Goal: Task Accomplishment & Management: Complete application form

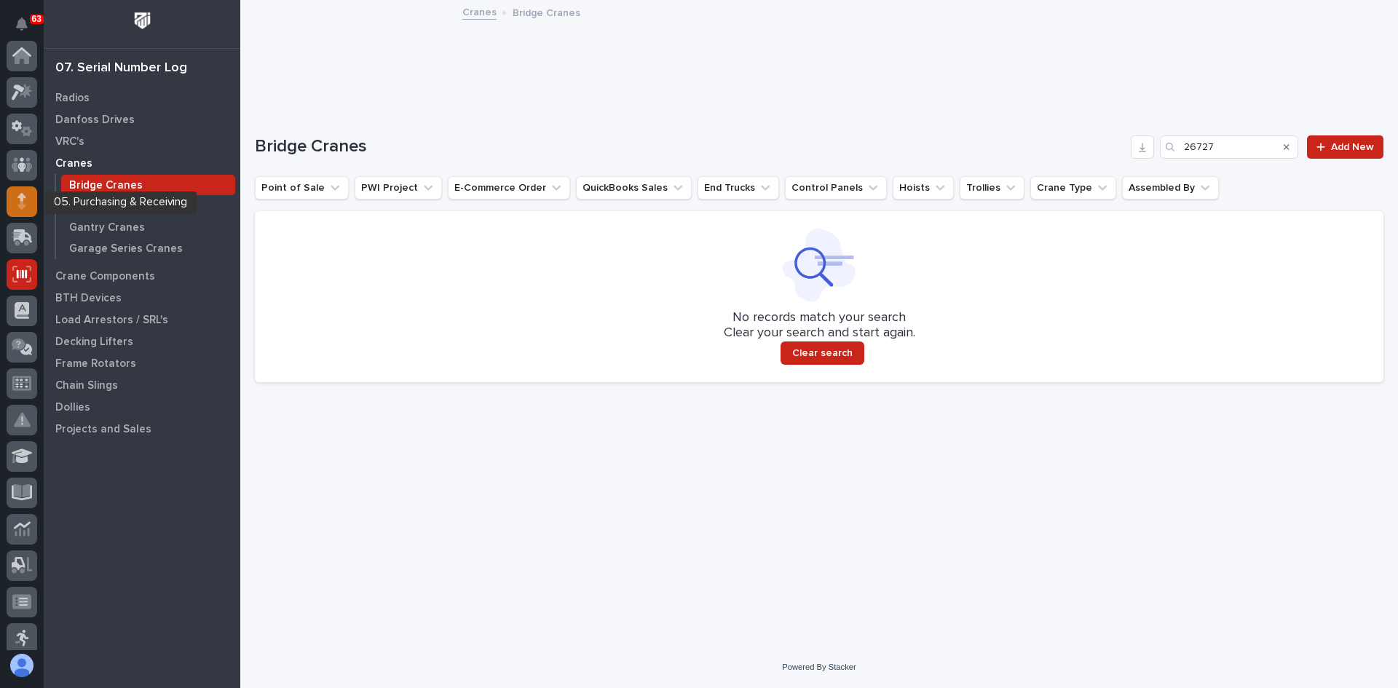
click at [20, 202] on icon at bounding box center [21, 205] width 8 height 8
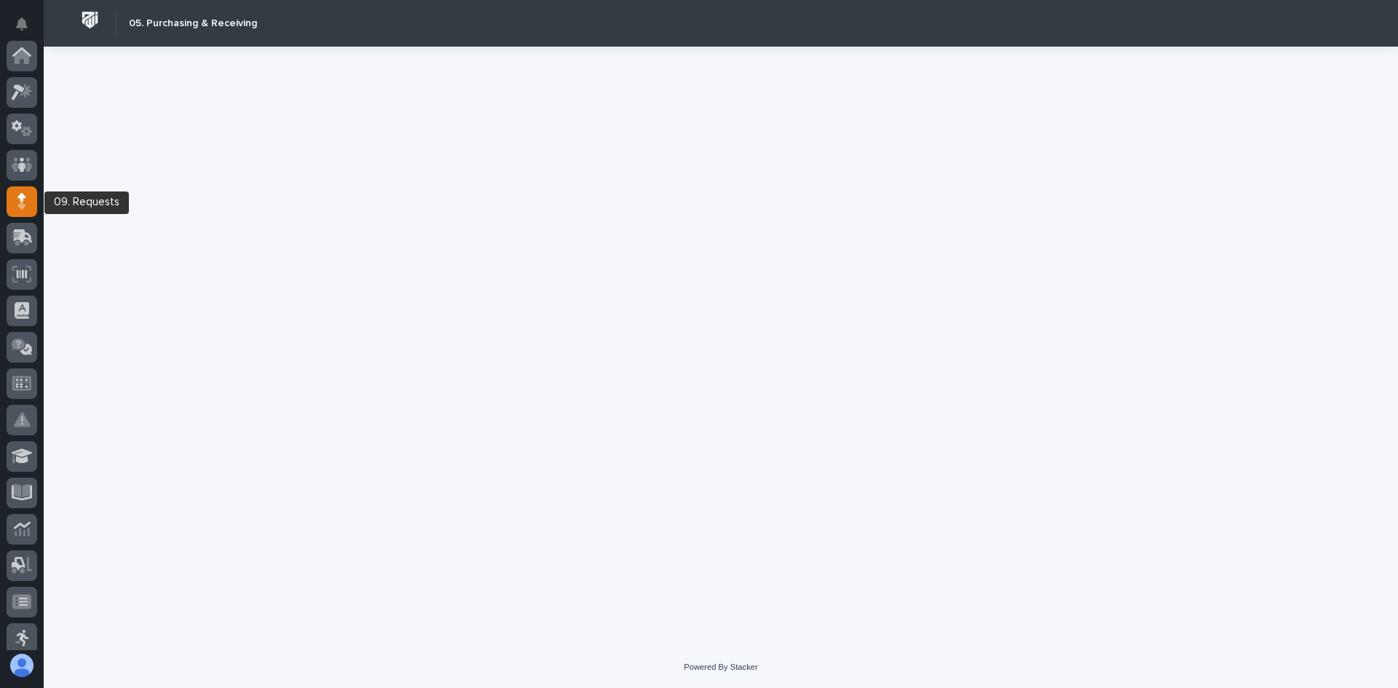
scroll to position [146, 0]
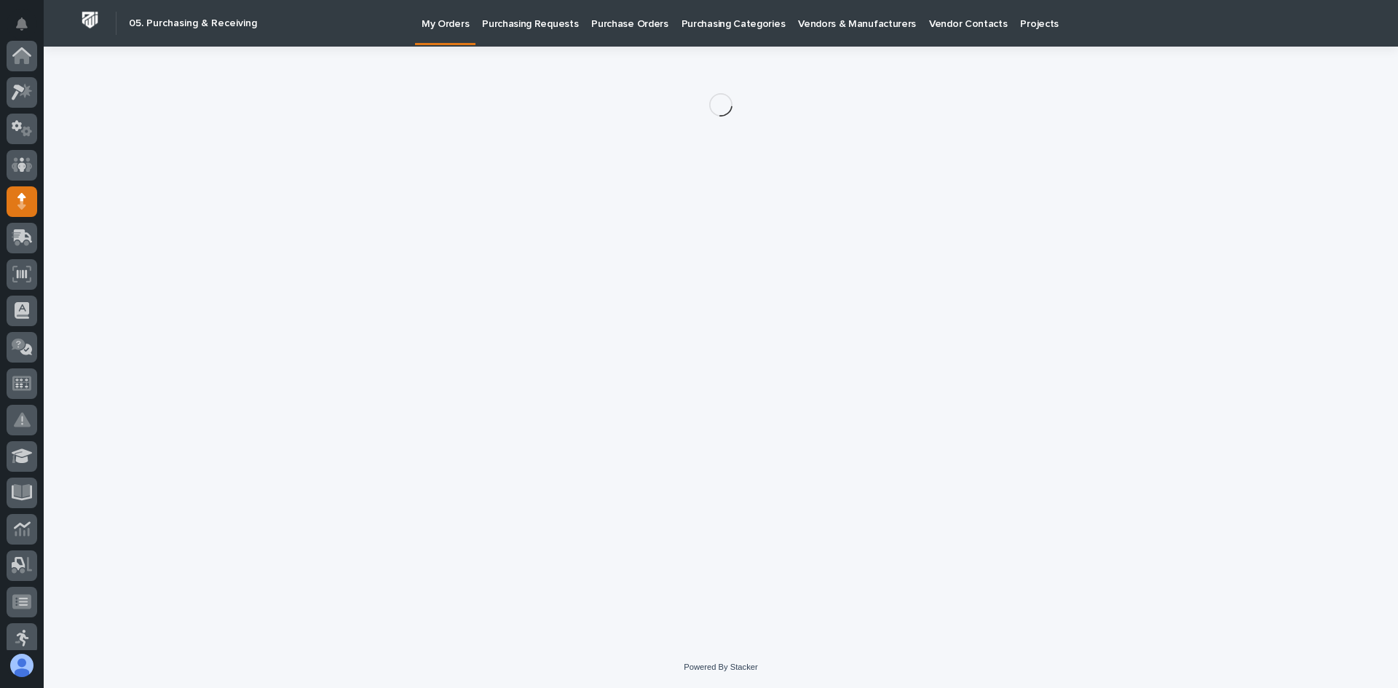
scroll to position [146, 0]
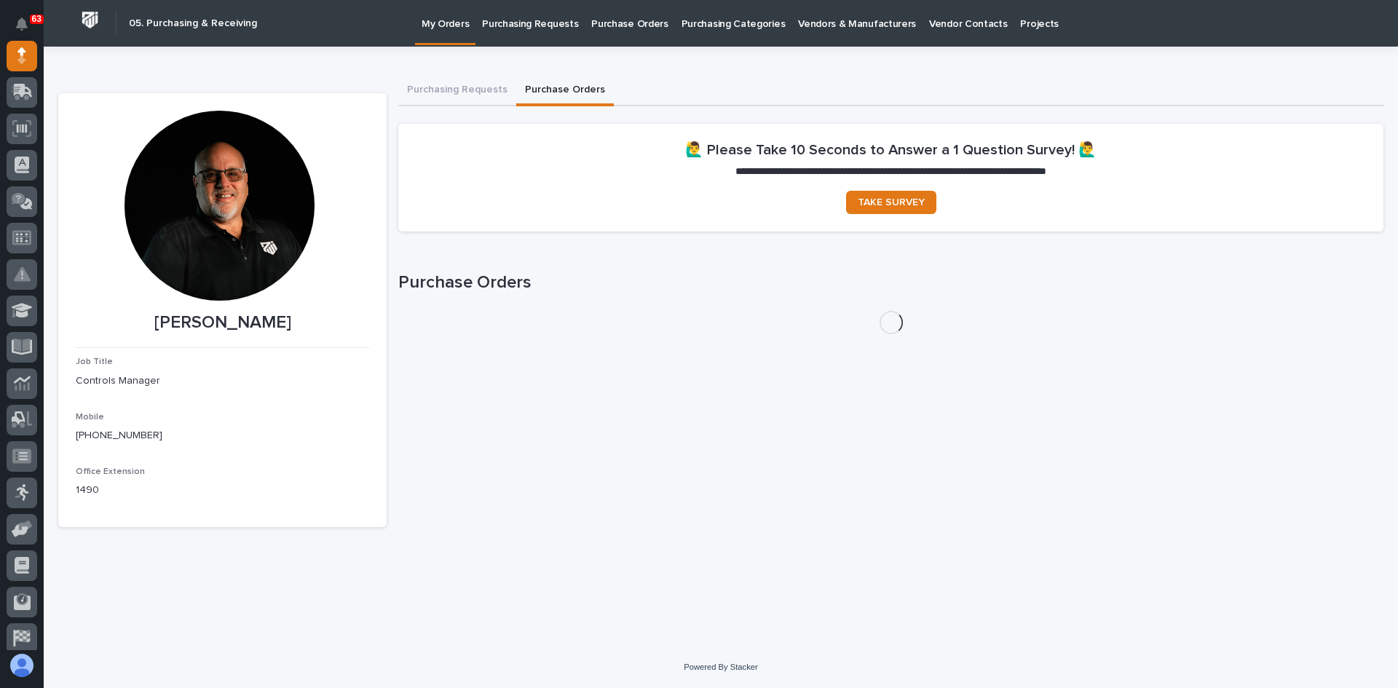
click at [551, 92] on button "Purchase Orders" at bounding box center [565, 91] width 98 height 31
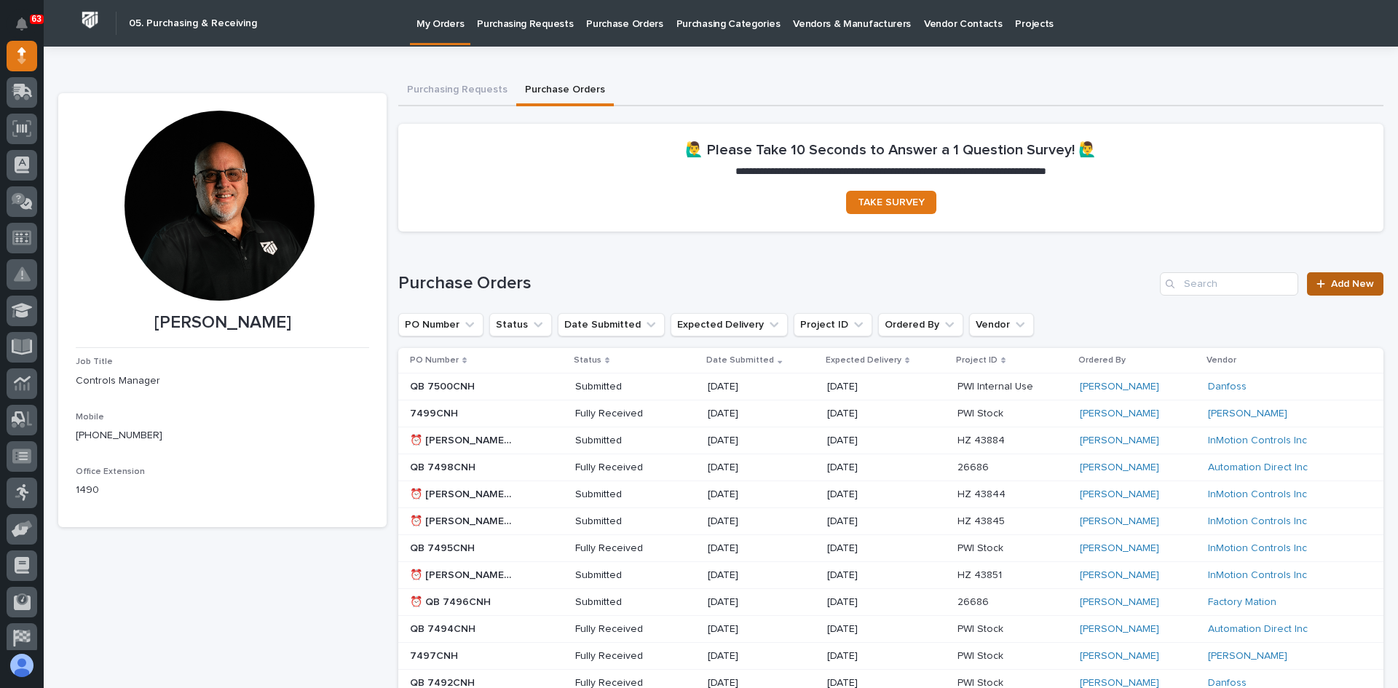
click at [1344, 281] on span "Add New" at bounding box center [1352, 284] width 43 height 10
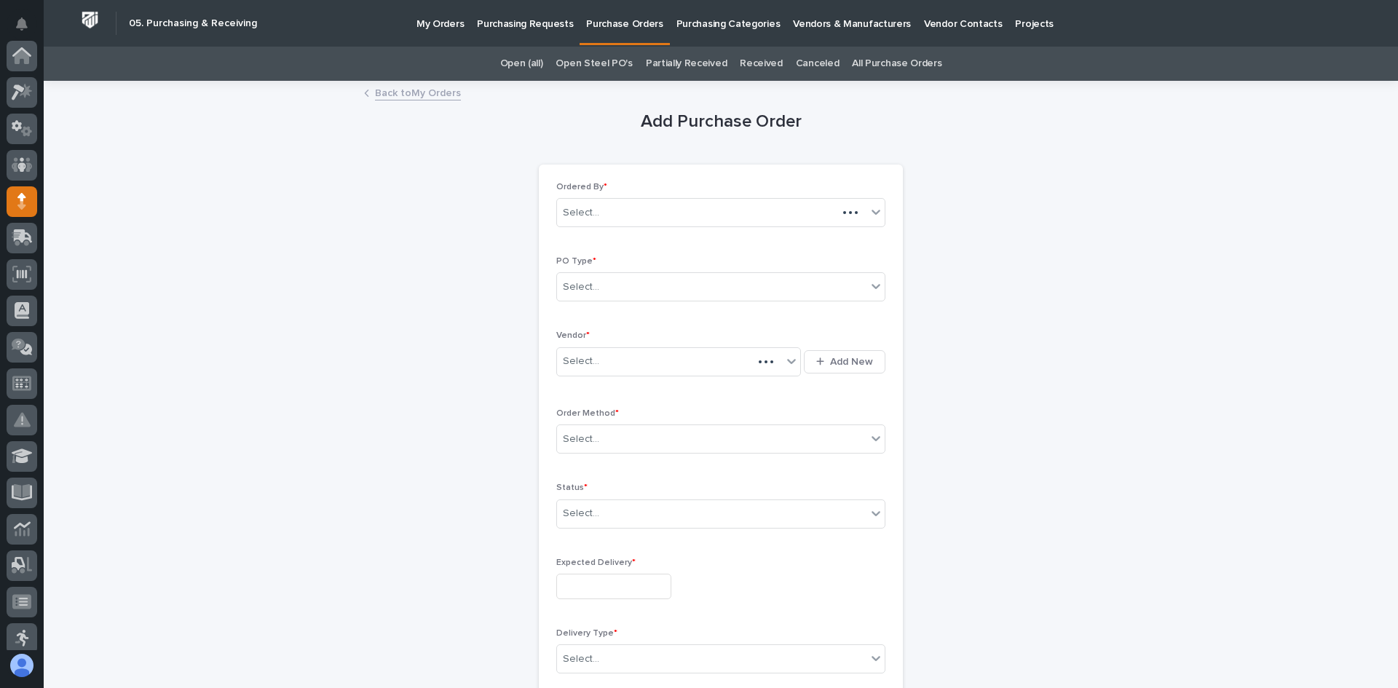
scroll to position [146, 0]
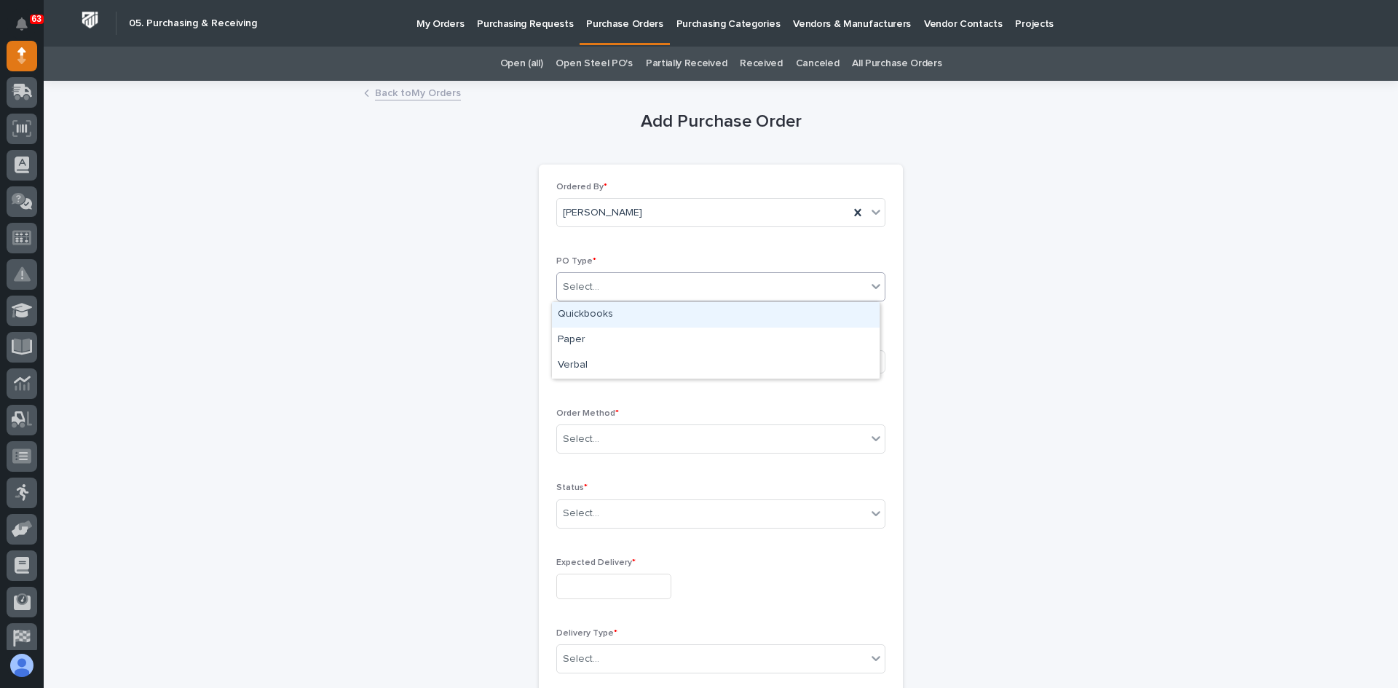
click at [606, 287] on div "Select..." at bounding box center [711, 287] width 309 height 24
click at [593, 309] on div "Quickbooks" at bounding box center [716, 314] width 328 height 25
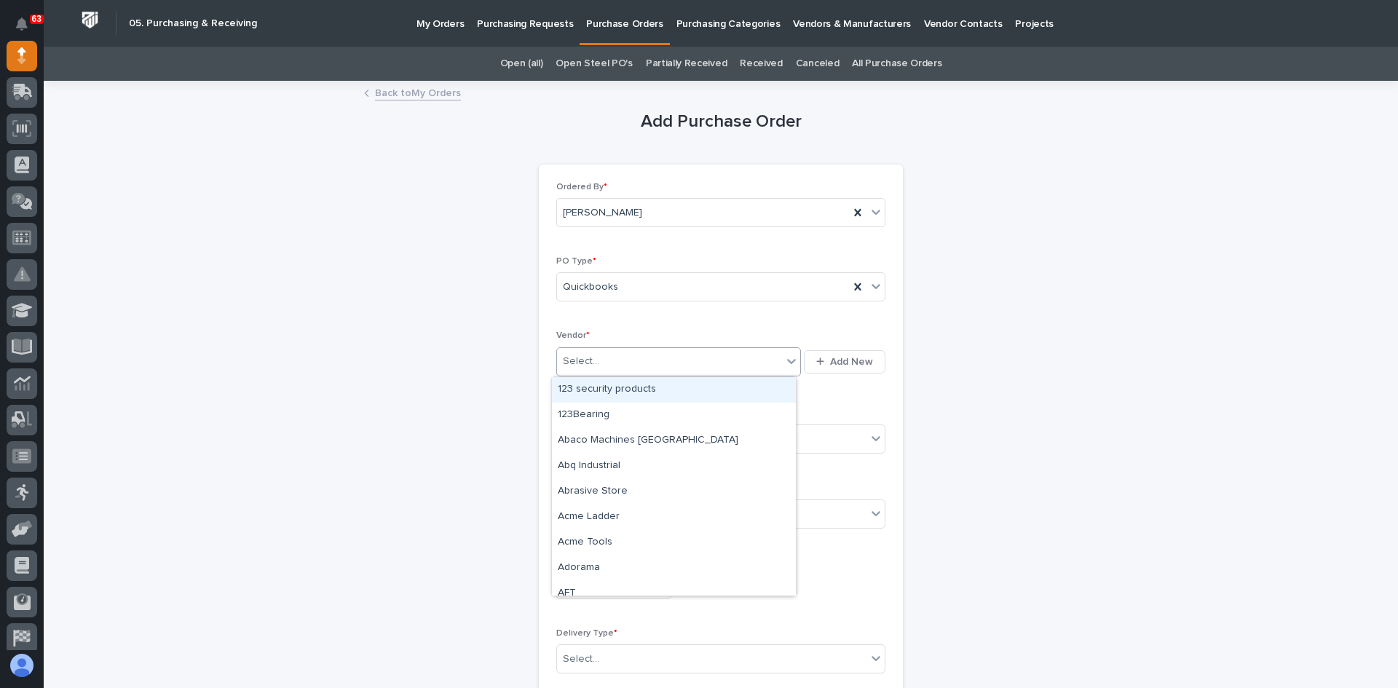
click at [603, 364] on div "Select..." at bounding box center [669, 361] width 225 height 24
type input "***"
click at [595, 387] on div "ifm efector" at bounding box center [674, 389] width 244 height 25
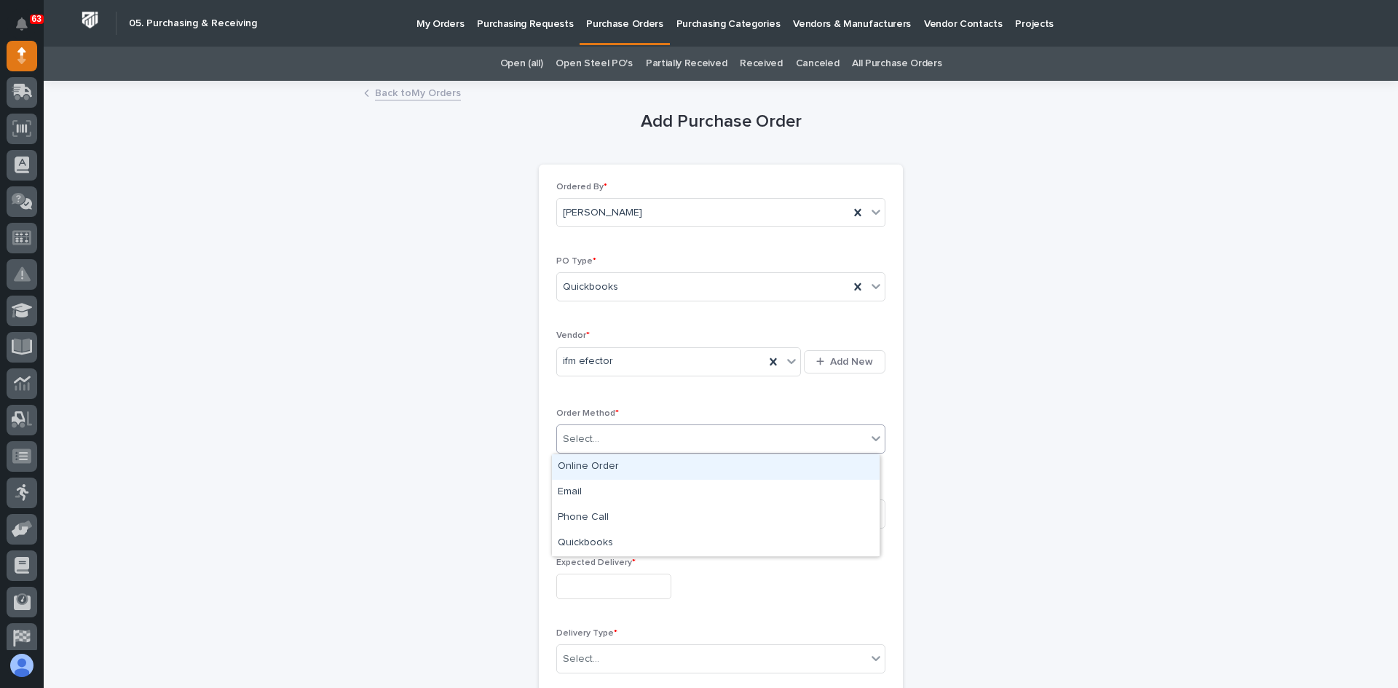
click at [601, 440] on div "Select..." at bounding box center [711, 439] width 309 height 24
click at [604, 462] on div "Online Order" at bounding box center [716, 466] width 328 height 25
click at [596, 512] on div "Select..." at bounding box center [711, 514] width 309 height 24
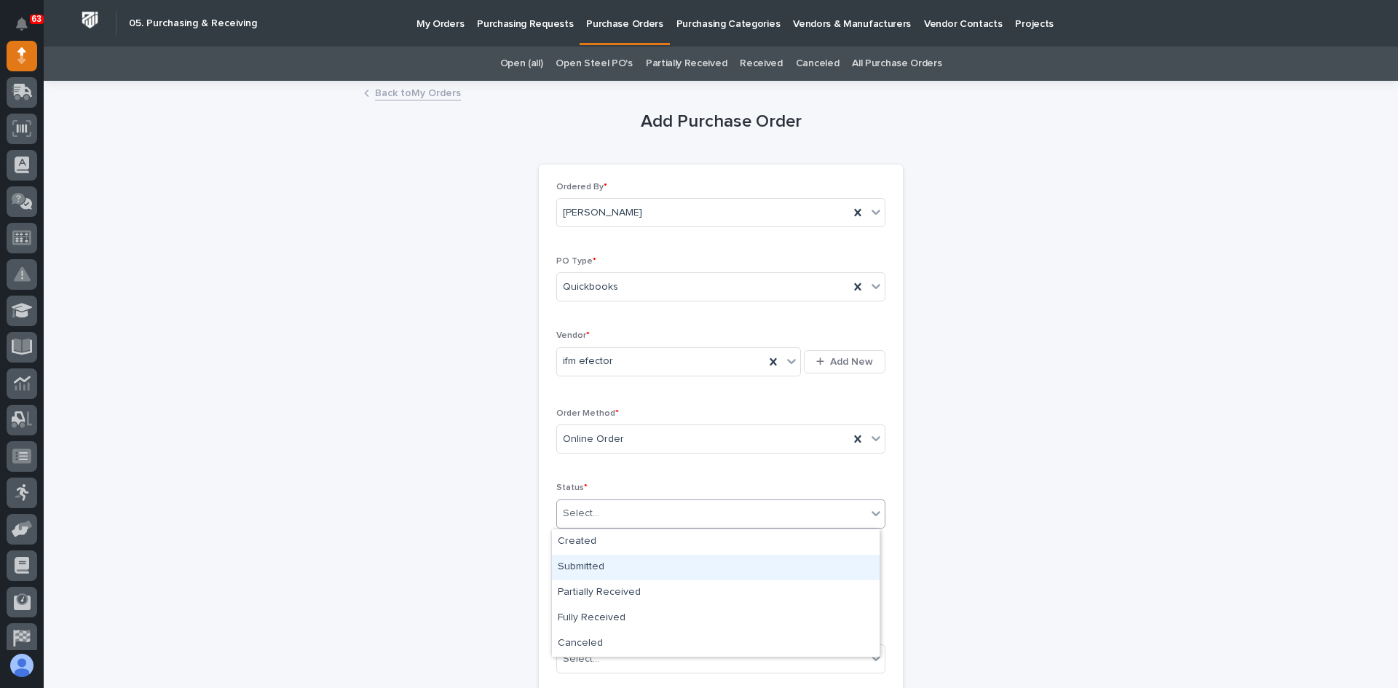
click at [595, 572] on div "Submitted" at bounding box center [716, 567] width 328 height 25
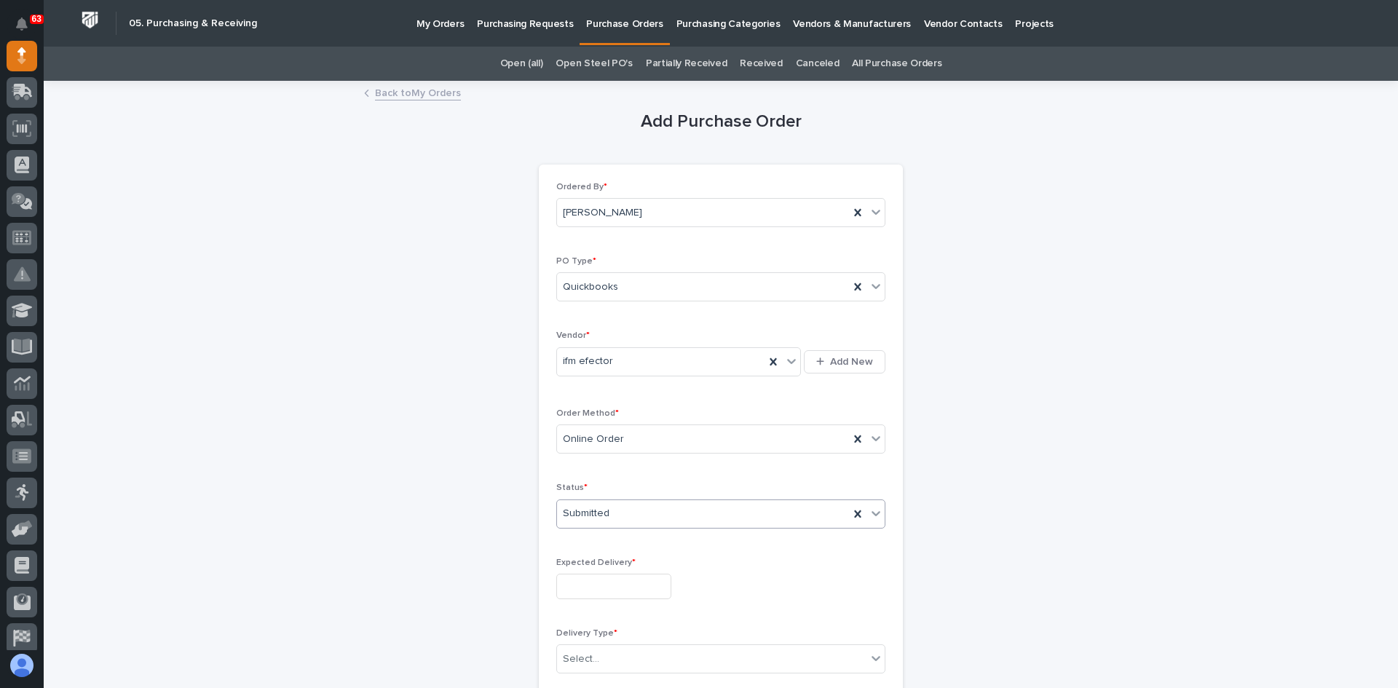
click at [575, 588] on input "text" at bounding box center [613, 586] width 115 height 25
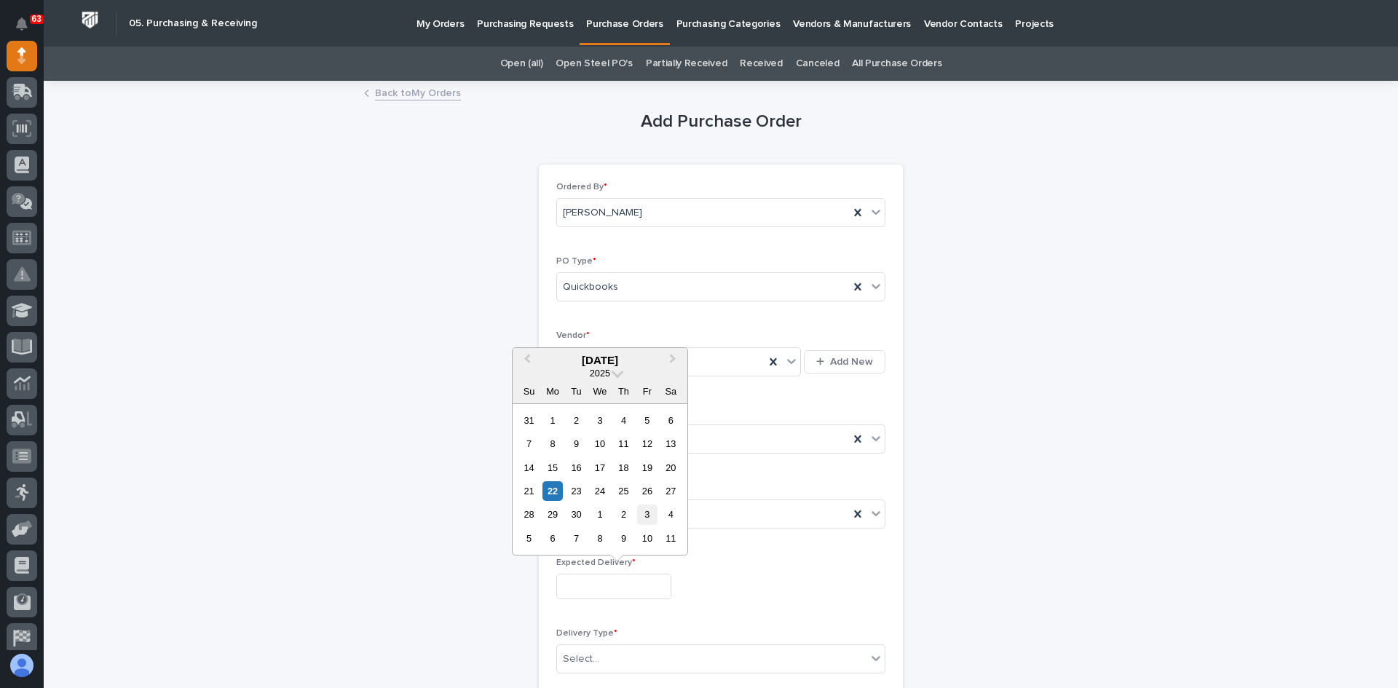
click at [650, 512] on div "3" at bounding box center [647, 514] width 20 height 20
type input "**********"
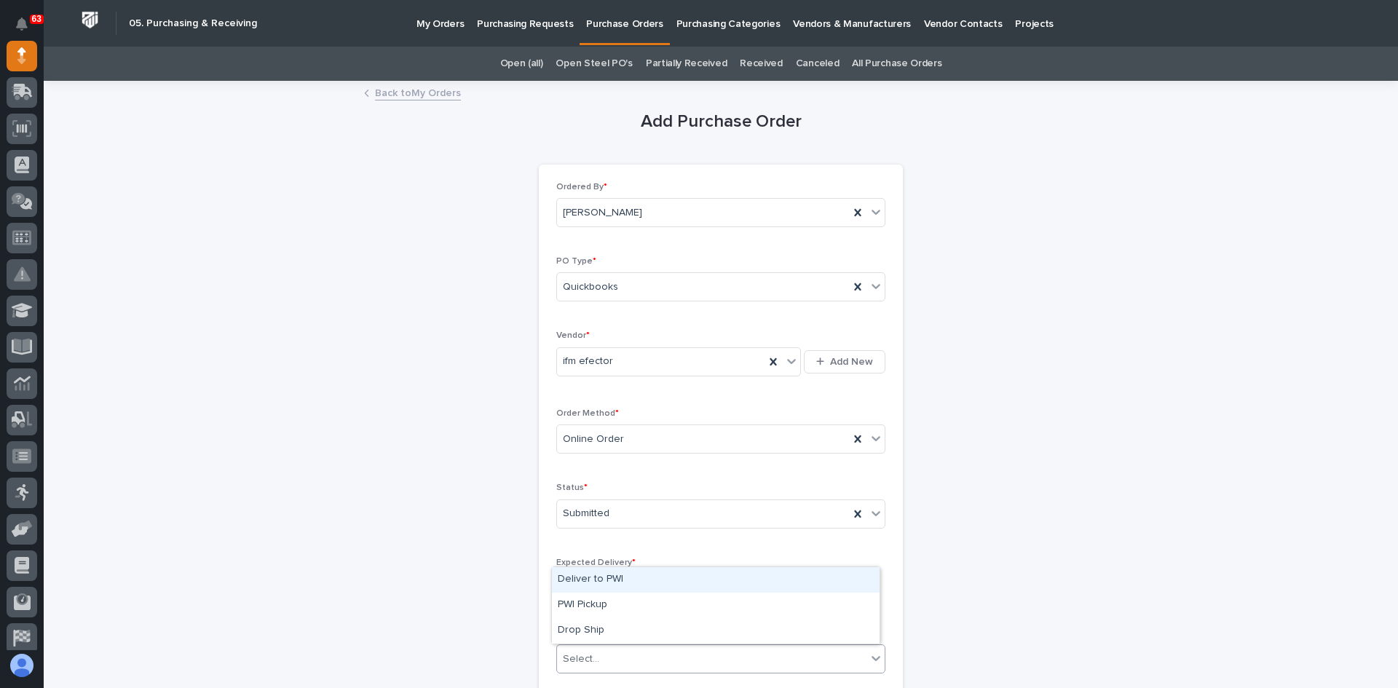
click at [598, 656] on div "Select..." at bounding box center [711, 659] width 309 height 24
click at [582, 580] on div "Deliver to PWI" at bounding box center [716, 579] width 328 height 25
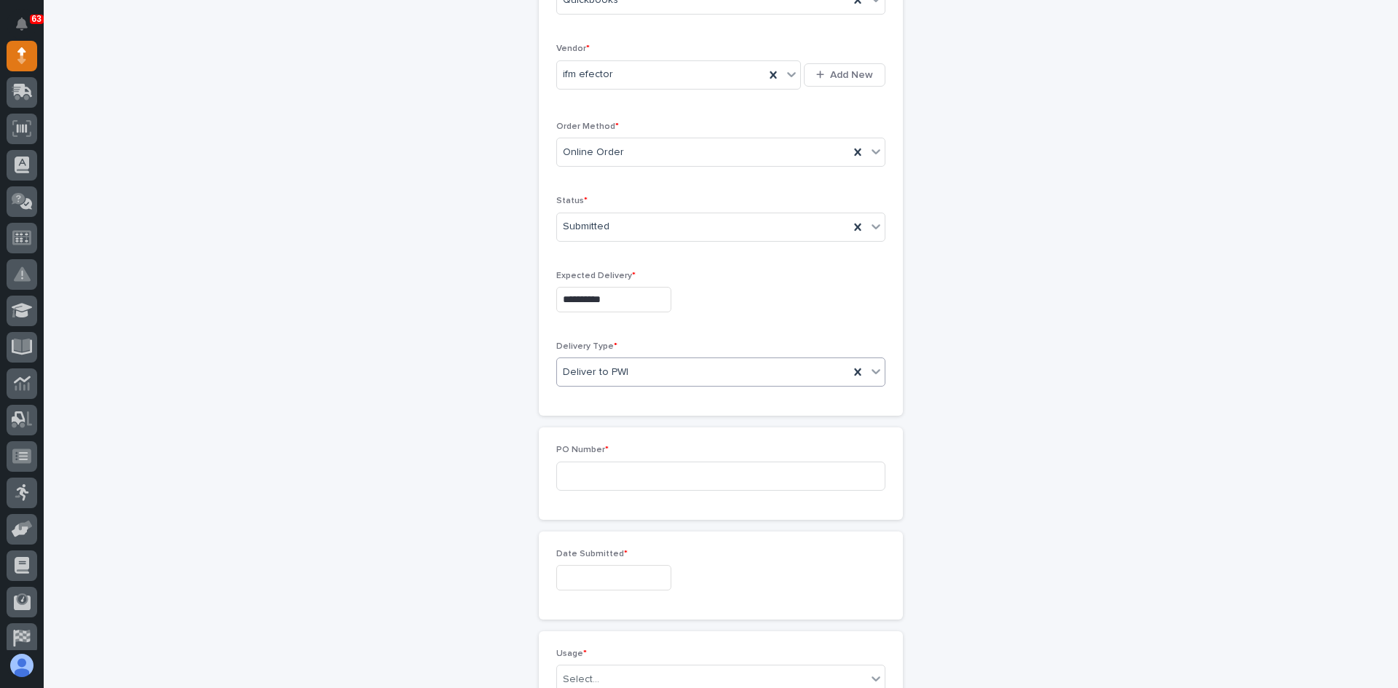
scroll to position [291, 0]
click at [568, 473] on input at bounding box center [720, 471] width 329 height 29
type input "7501CNH"
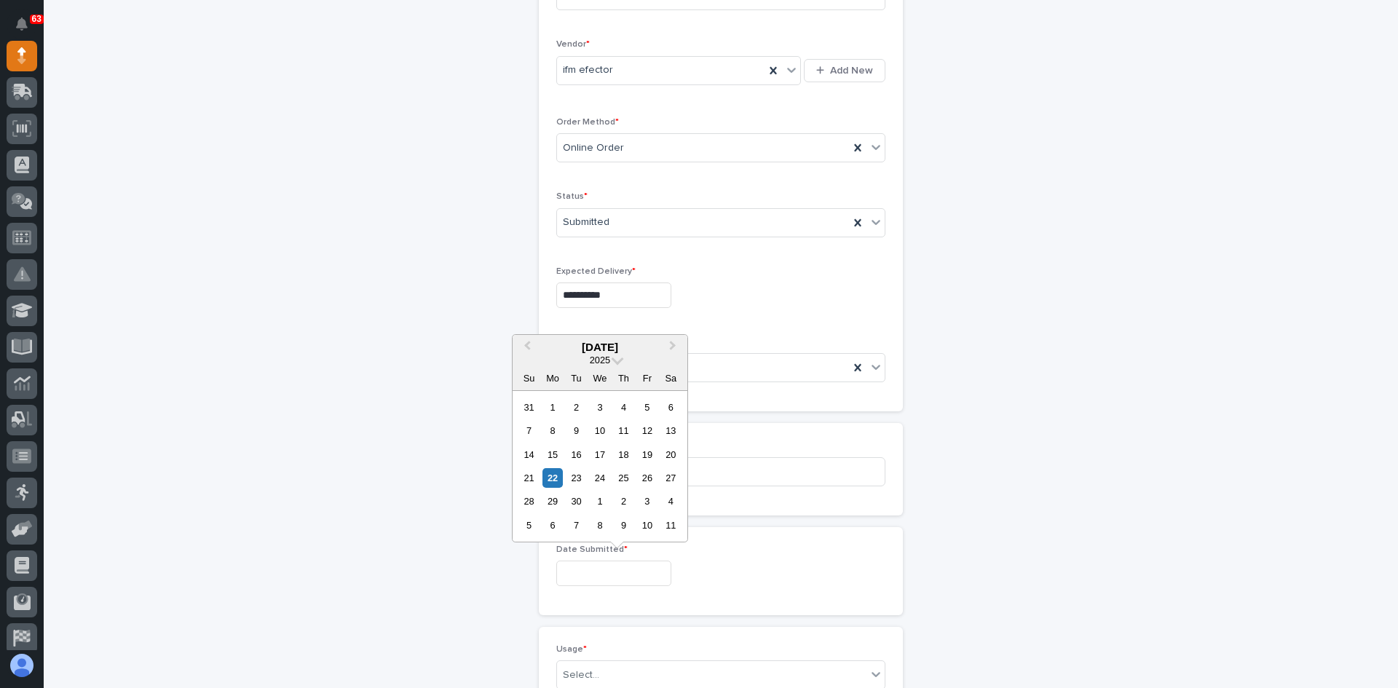
click at [601, 575] on input "text" at bounding box center [613, 573] width 115 height 25
click at [550, 475] on div "22" at bounding box center [552, 478] width 20 height 20
type input "**********"
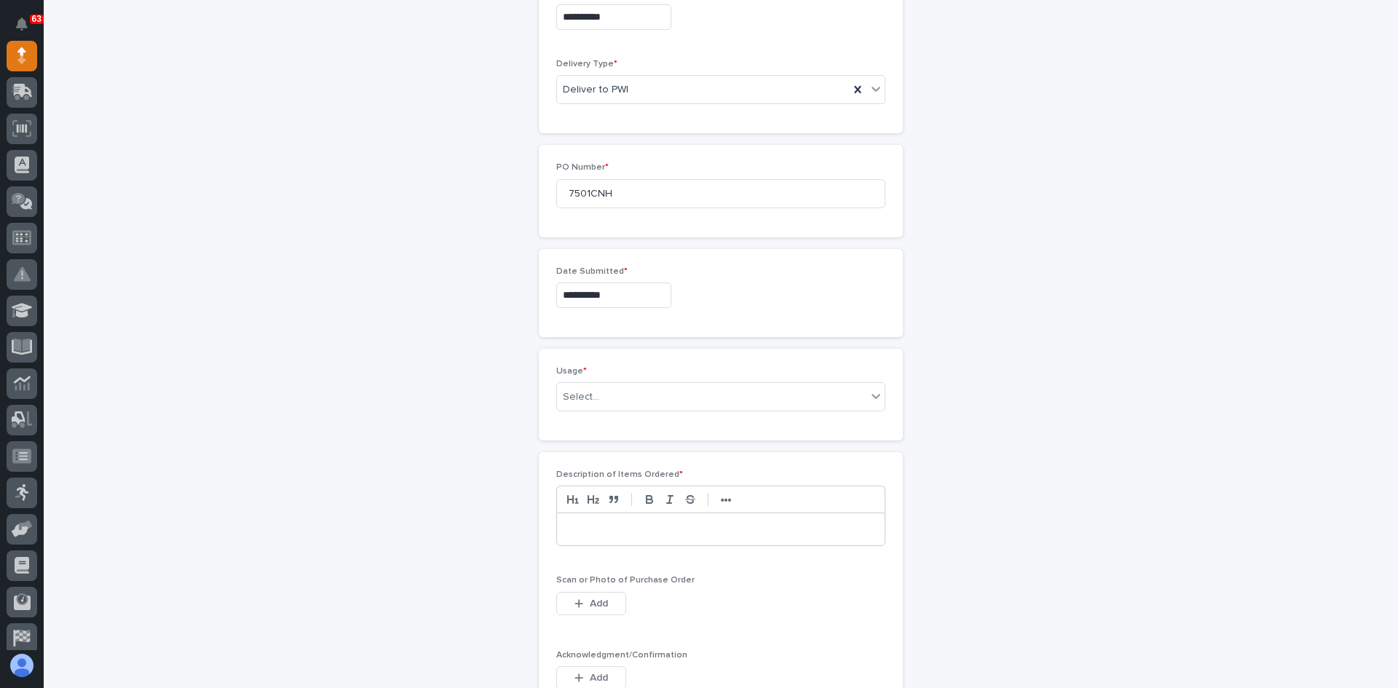
scroll to position [582, 0]
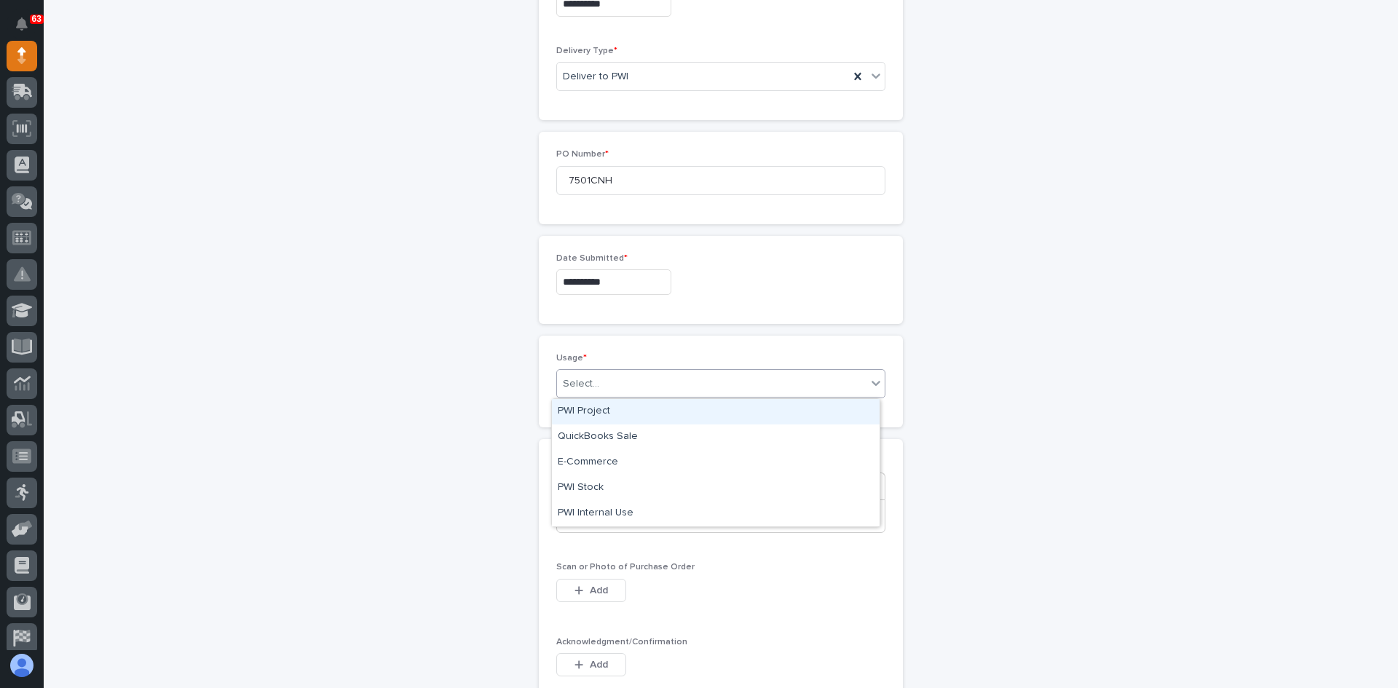
click at [605, 389] on div "Select..." at bounding box center [711, 384] width 309 height 24
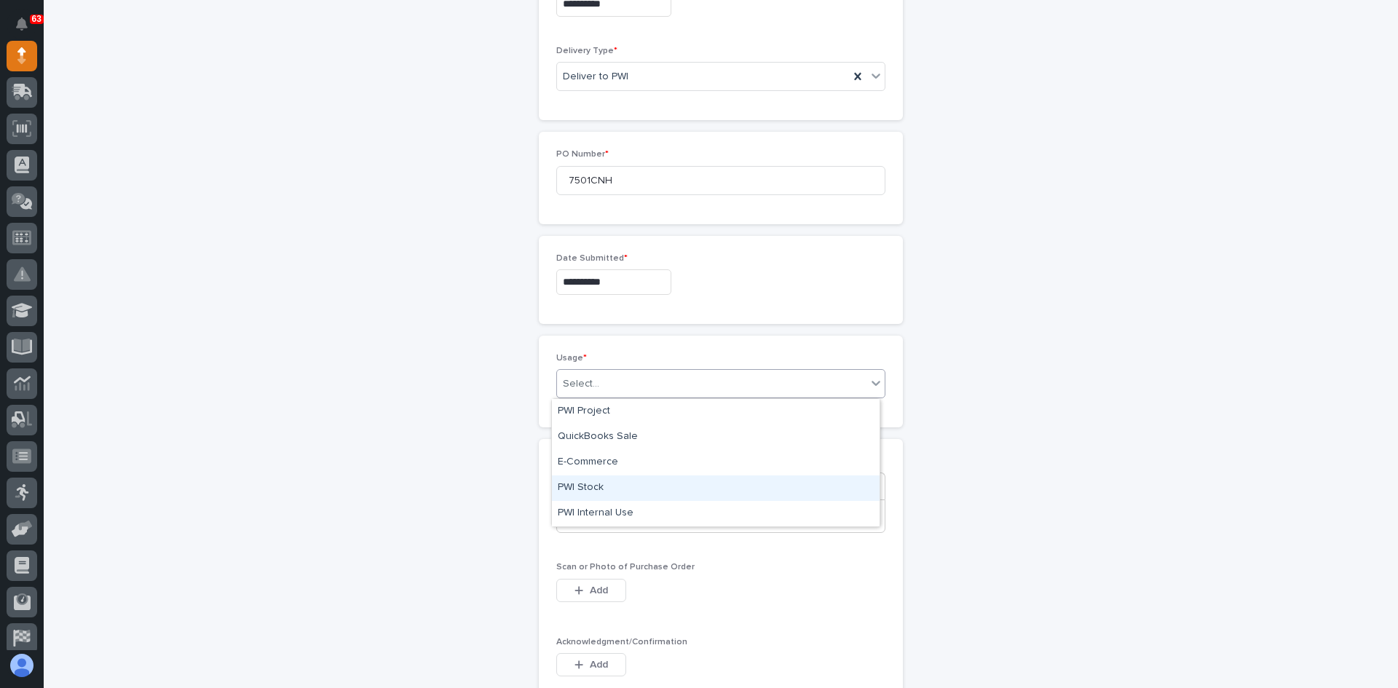
click at [593, 484] on div "PWI Stock" at bounding box center [716, 487] width 328 height 25
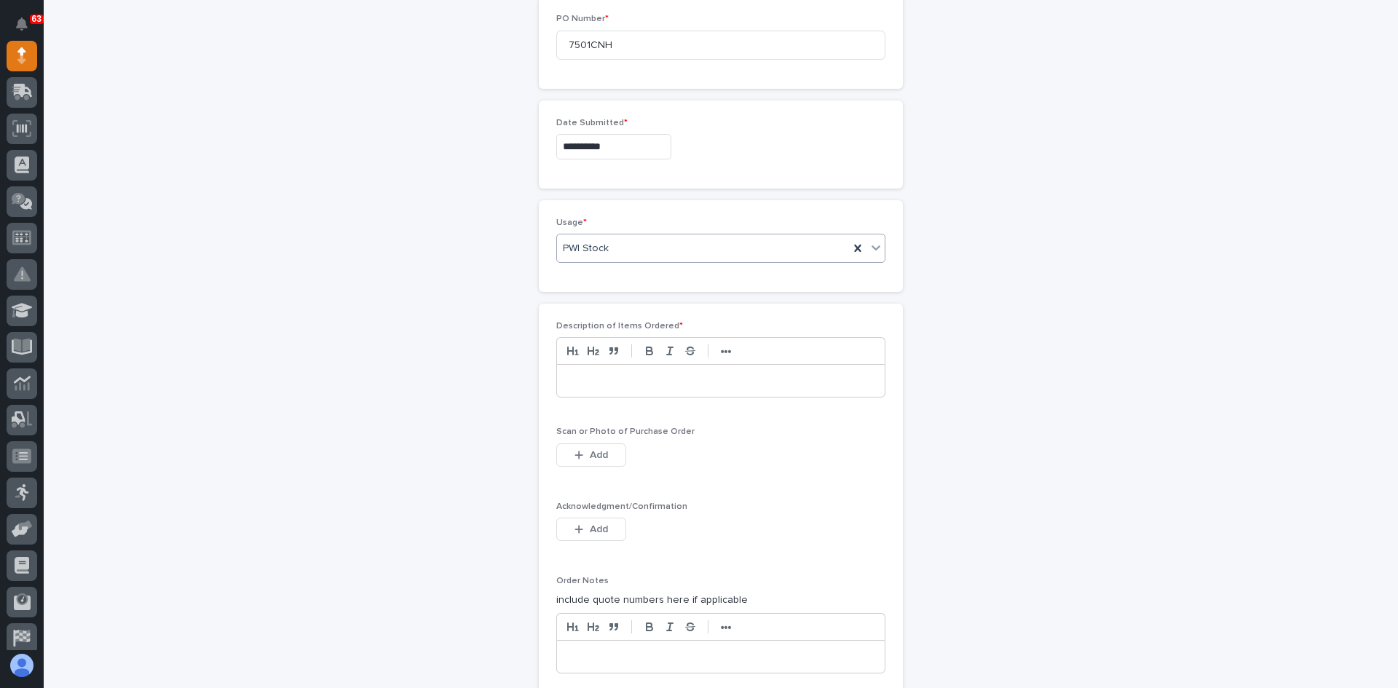
scroll to position [728, 0]
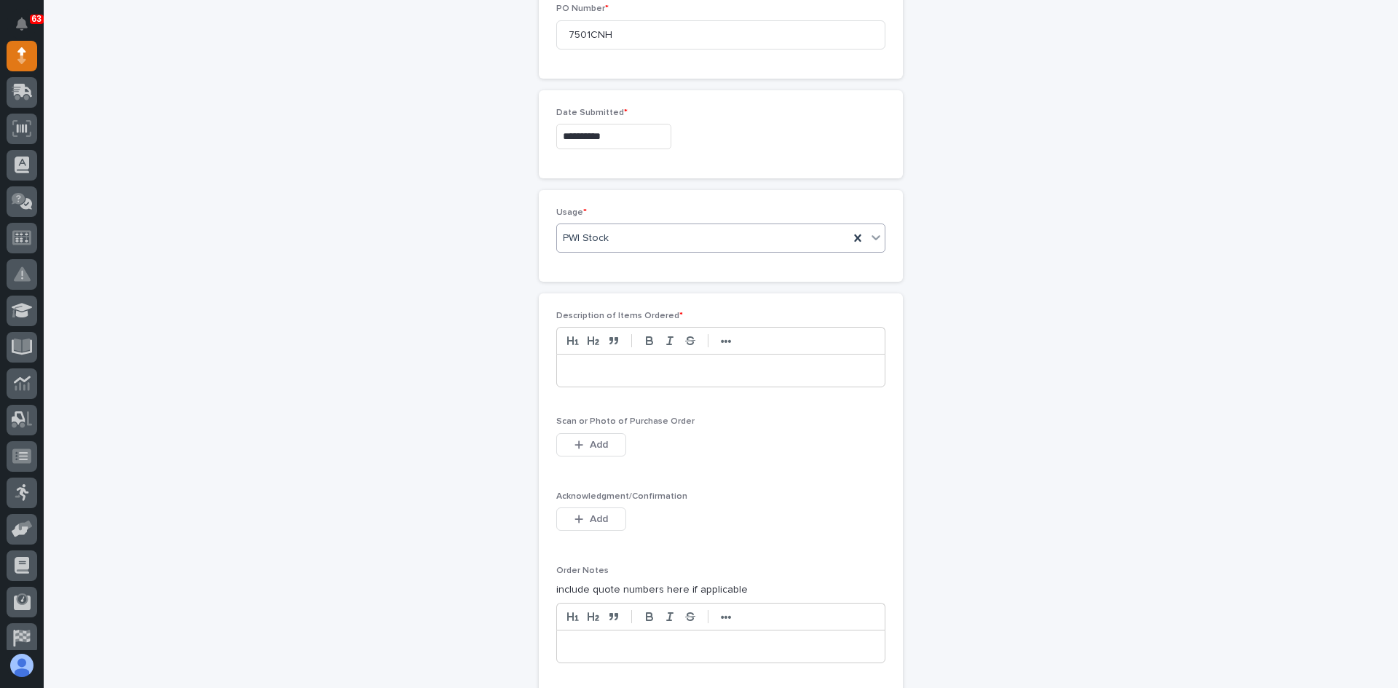
click at [575, 368] on p at bounding box center [721, 370] width 306 height 15
click at [590, 441] on span "Add" at bounding box center [599, 444] width 18 height 13
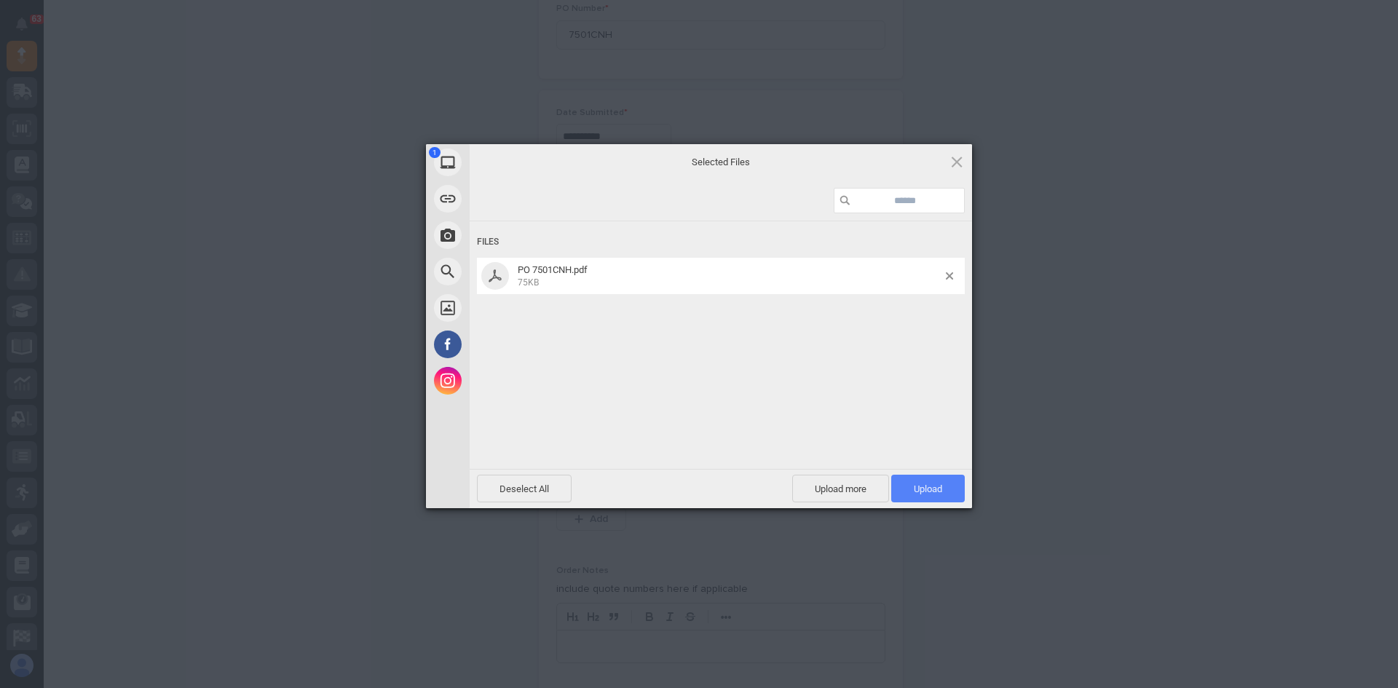
click at [914, 487] on span "Upload 1" at bounding box center [928, 488] width 28 height 11
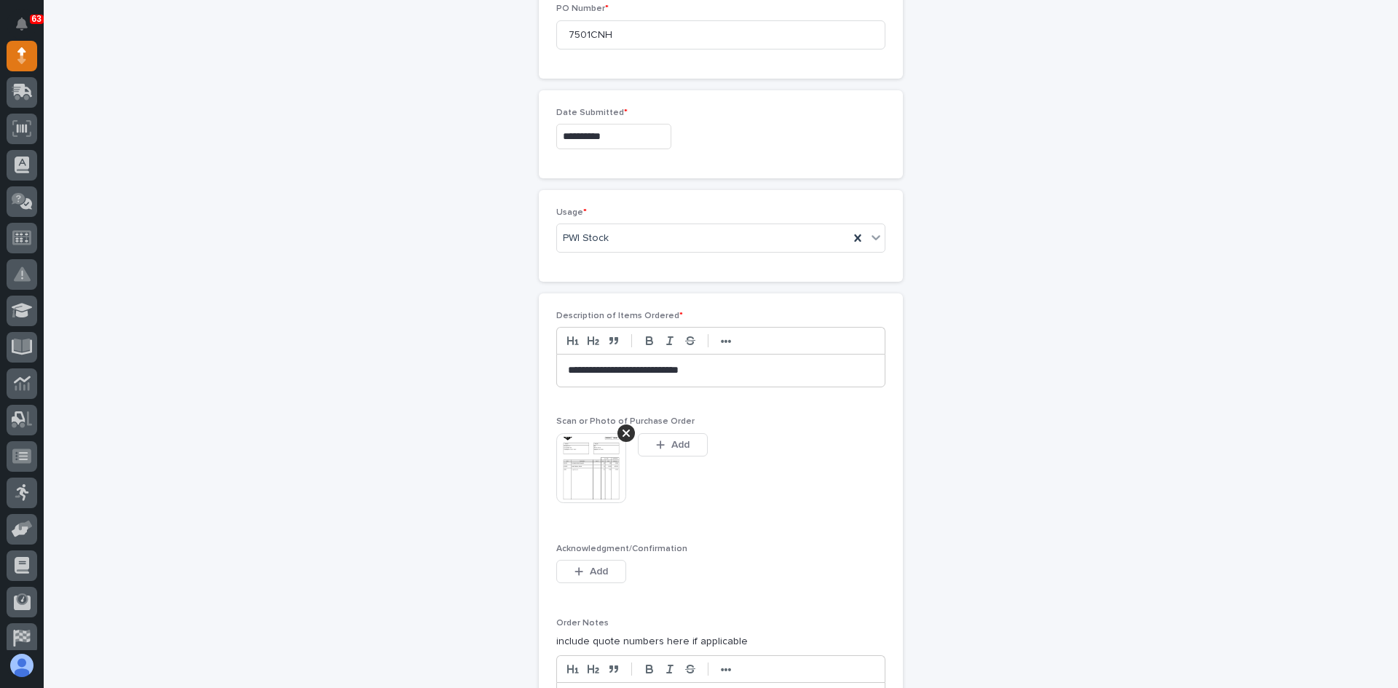
scroll to position [754, 0]
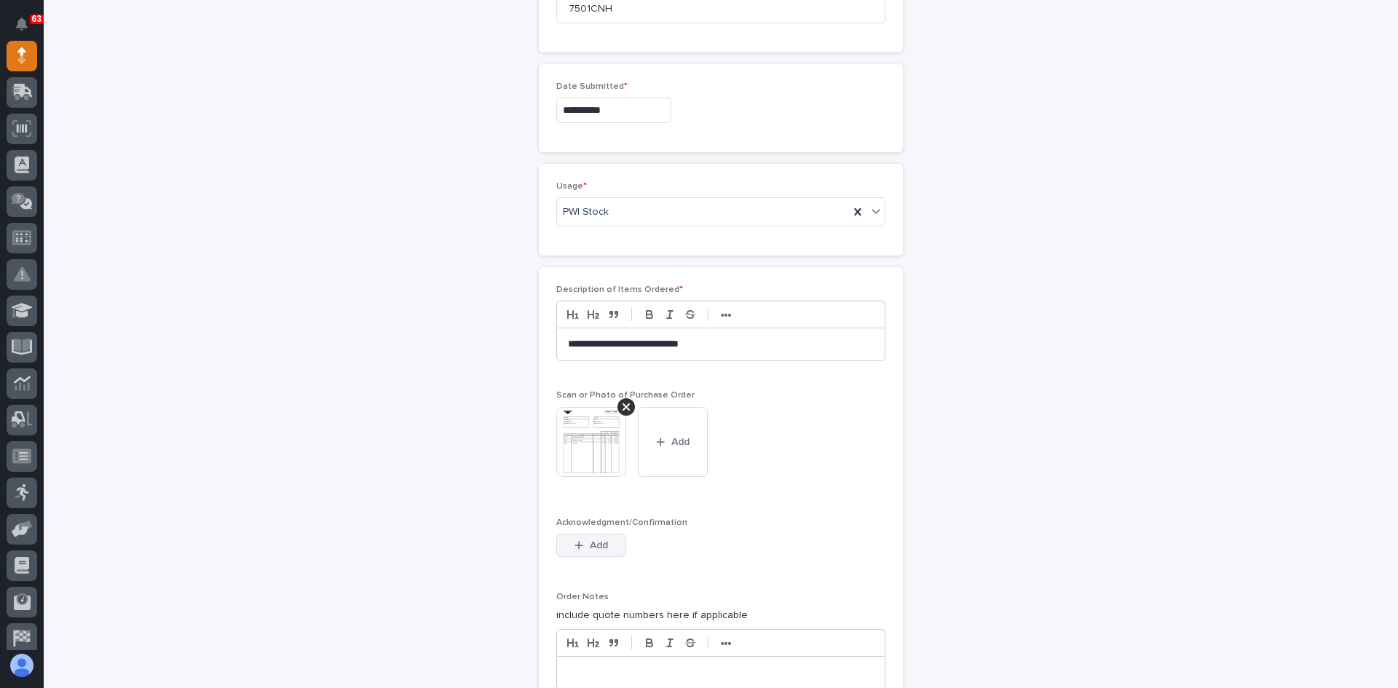
click at [596, 541] on span "Add" at bounding box center [599, 545] width 18 height 13
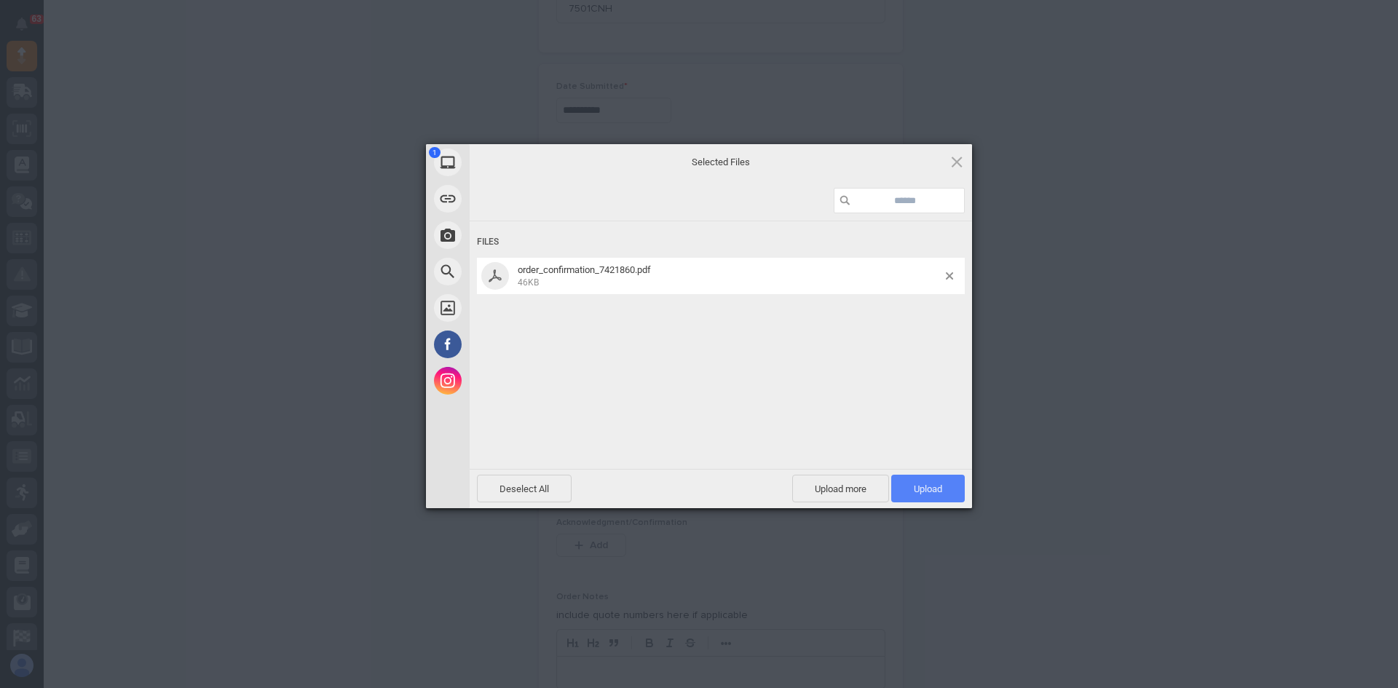
click at [937, 491] on span "Upload 1" at bounding box center [928, 488] width 28 height 11
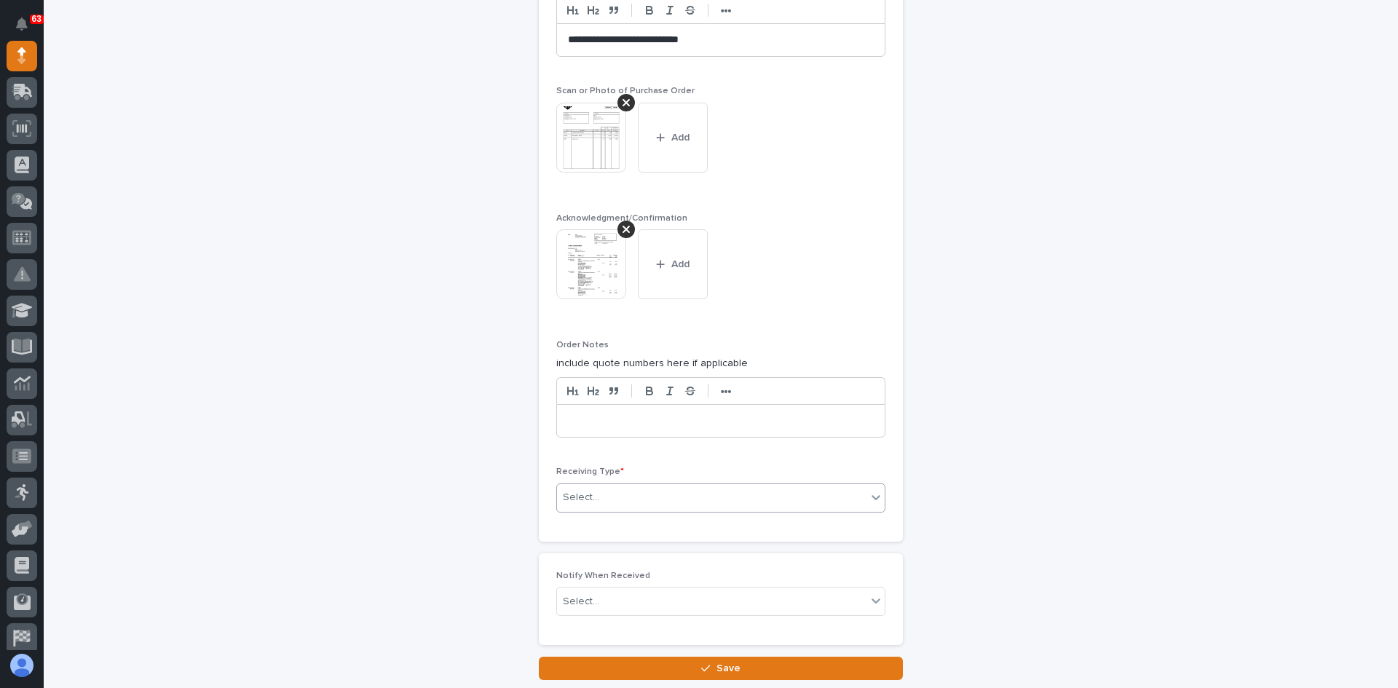
scroll to position [1072, 0]
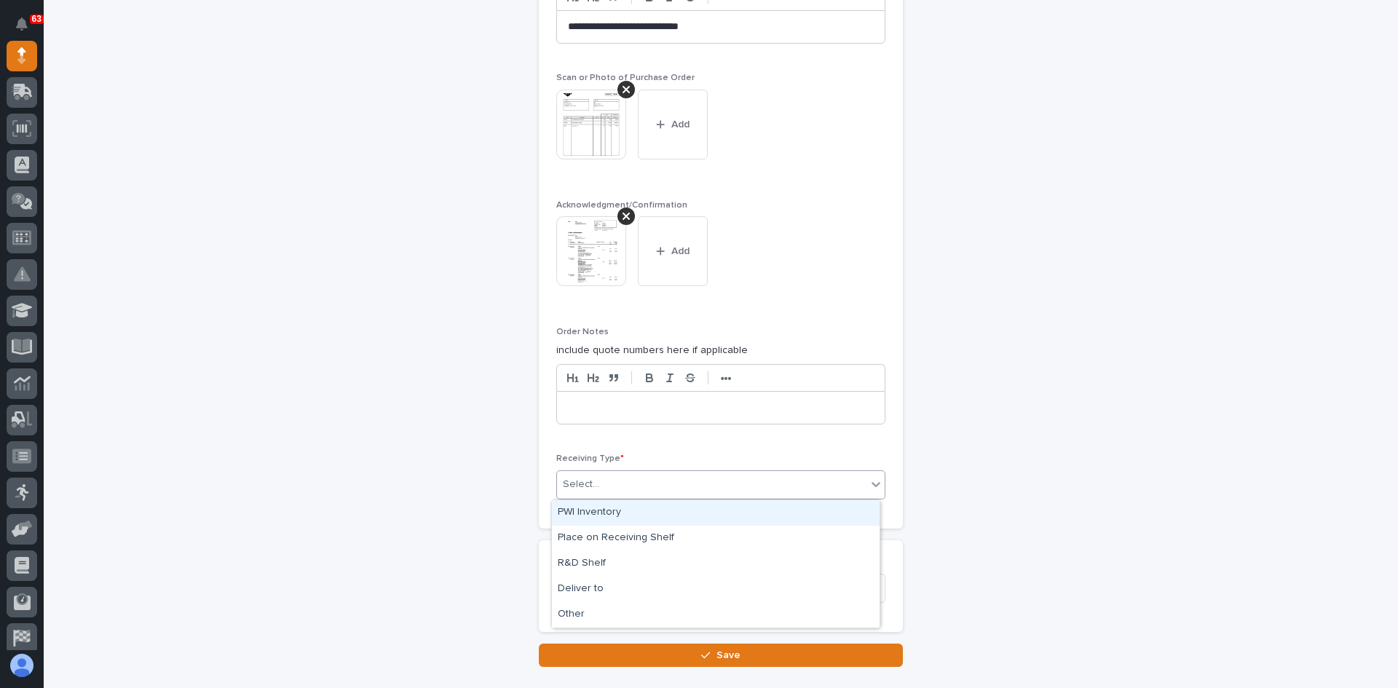
click at [611, 486] on div "Select..." at bounding box center [711, 484] width 309 height 24
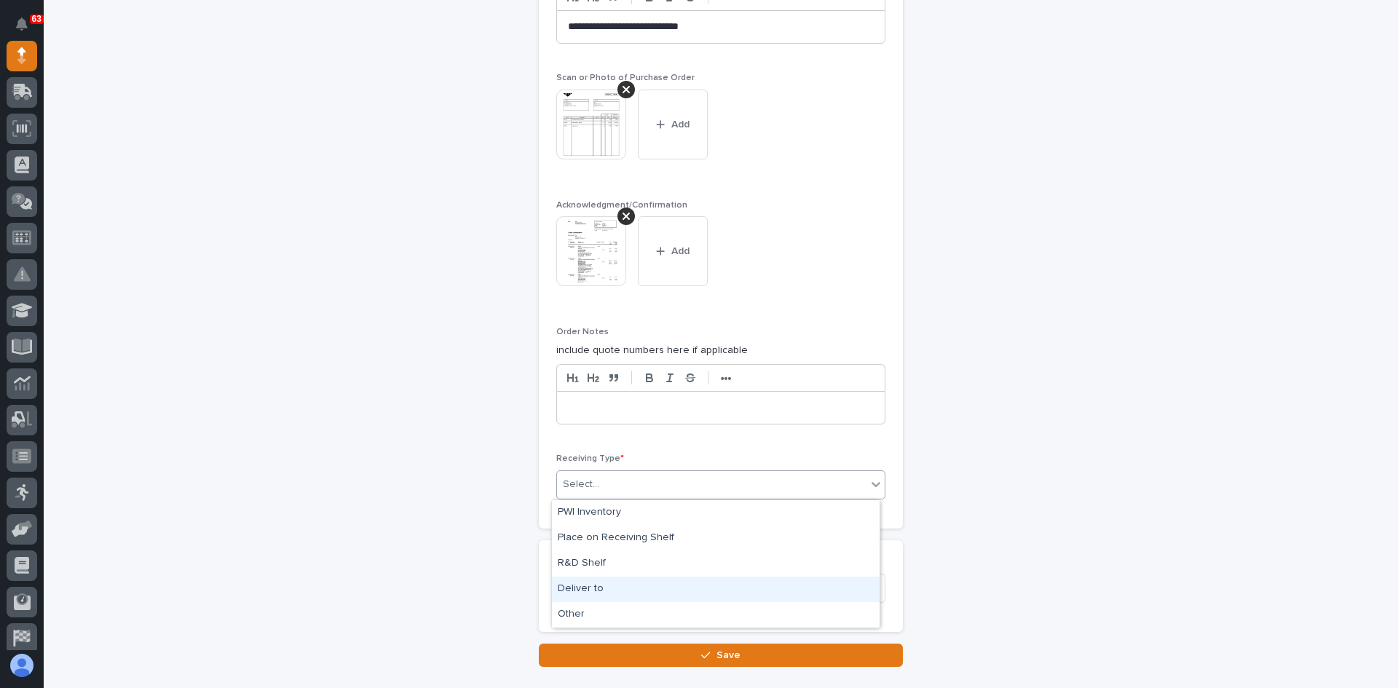
click at [585, 584] on div "Deliver to" at bounding box center [716, 589] width 328 height 25
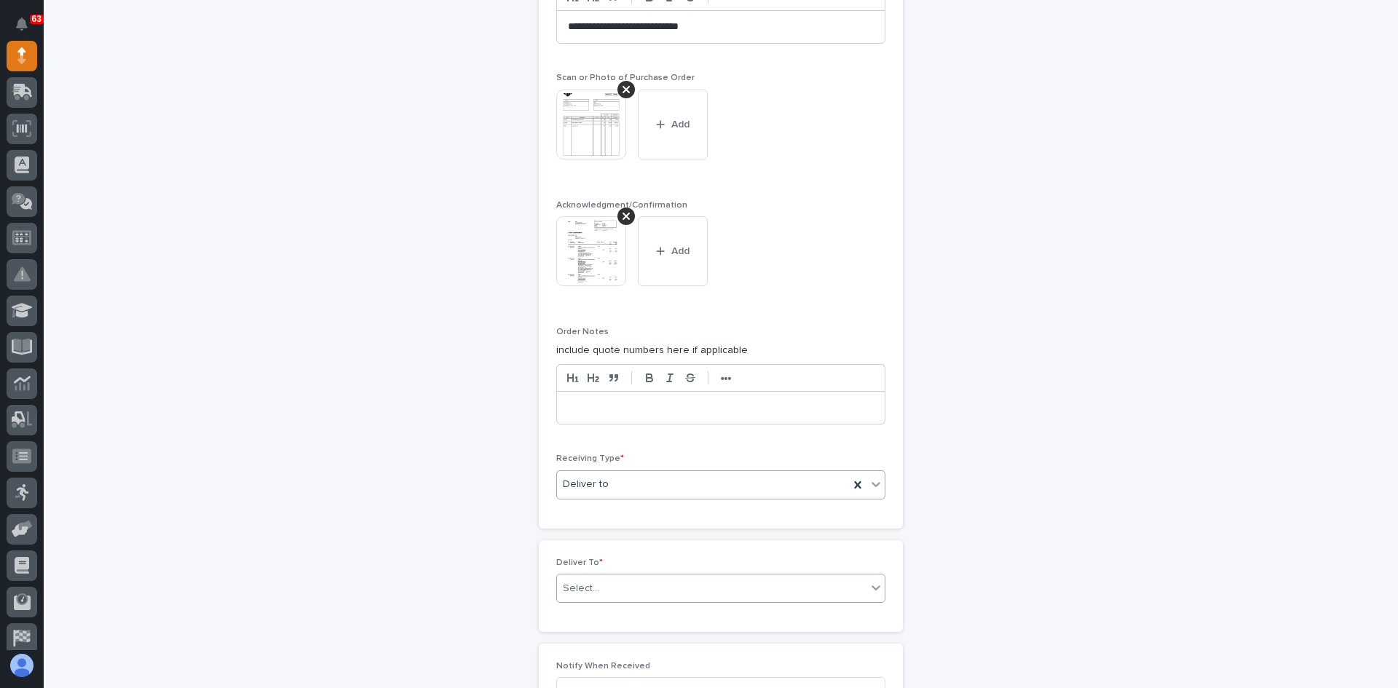
click at [595, 586] on div "Select..." at bounding box center [711, 589] width 309 height 24
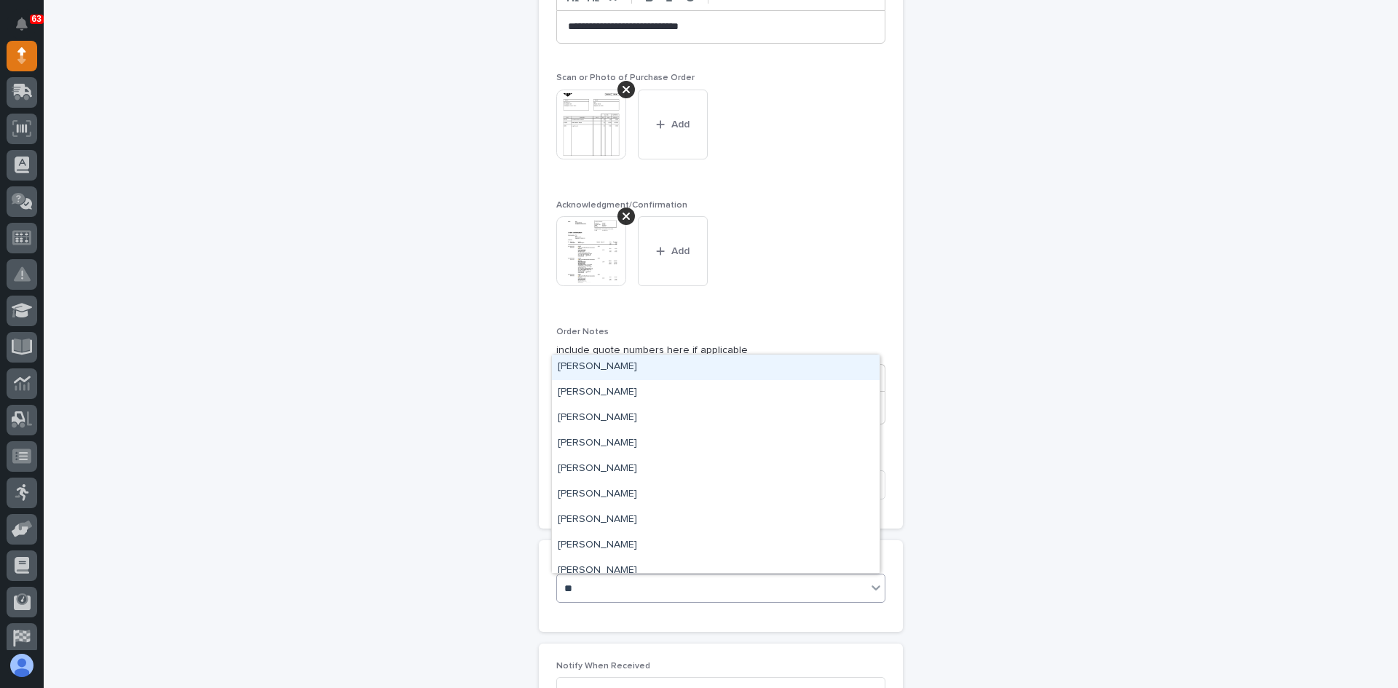
type input "***"
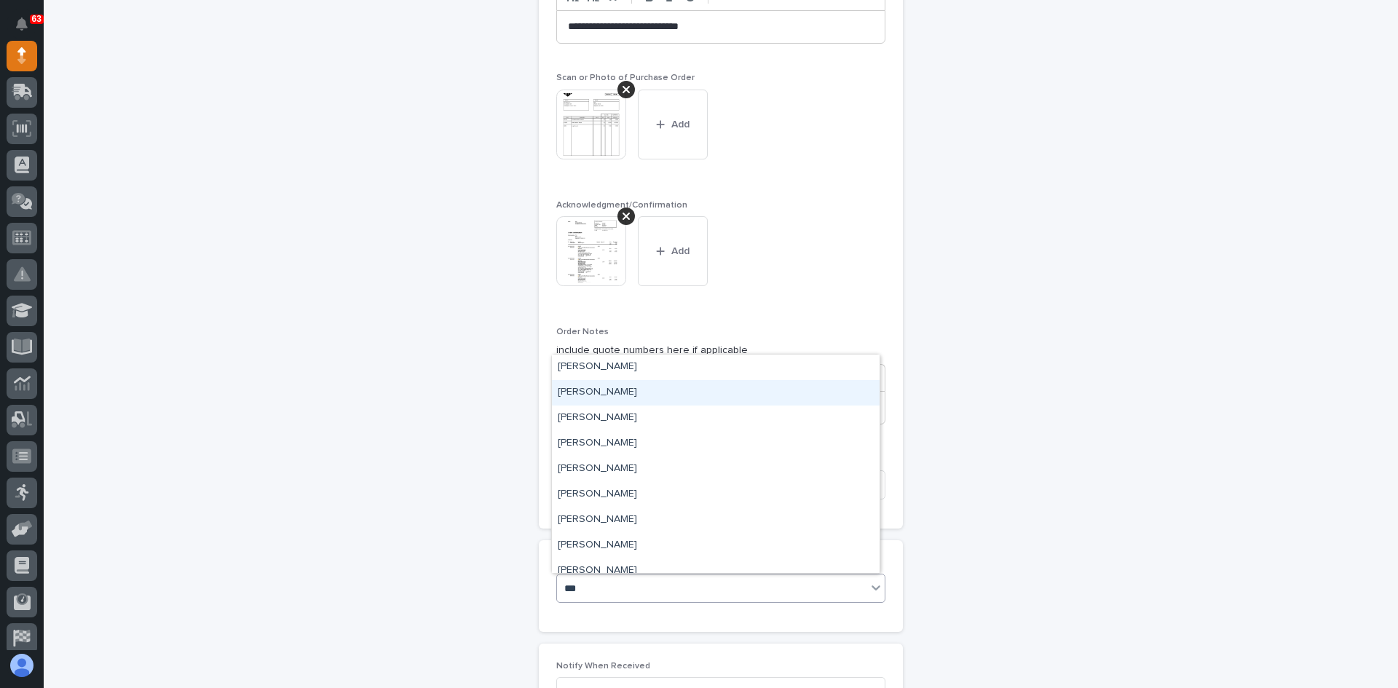
click at [593, 393] on div "[PERSON_NAME]" at bounding box center [716, 392] width 328 height 25
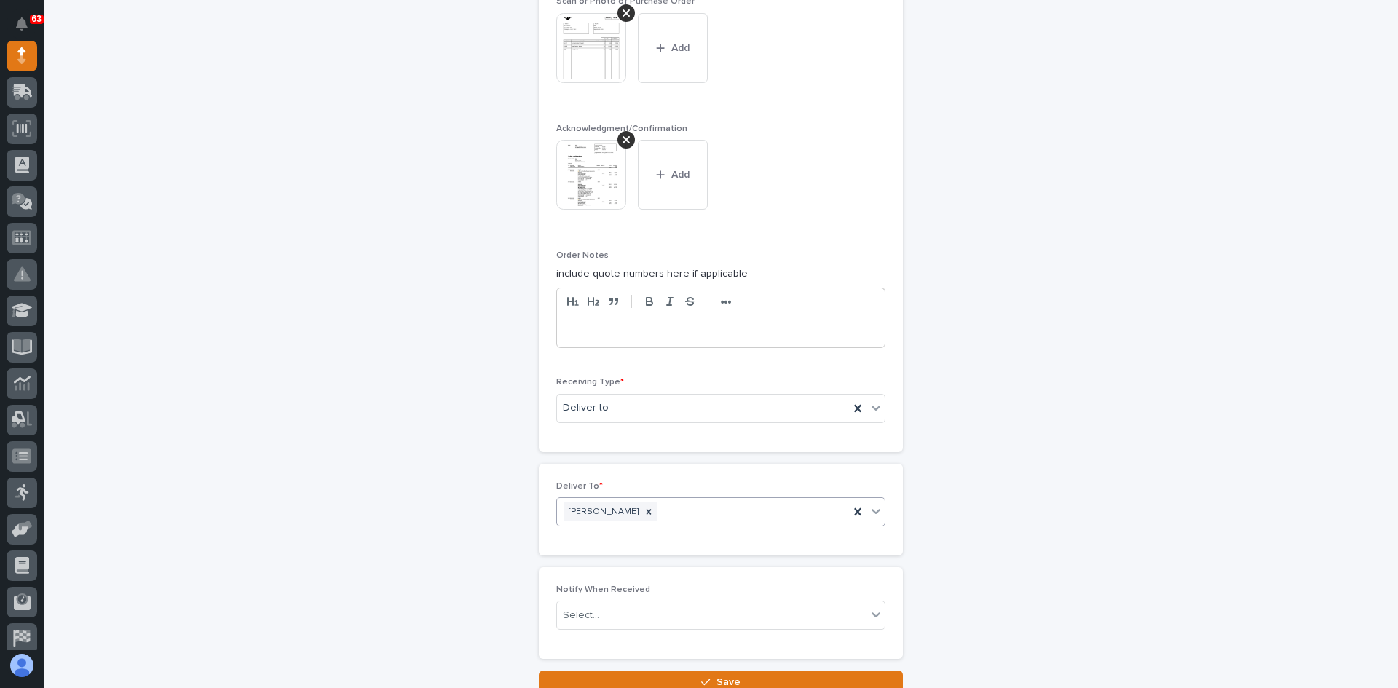
scroll to position [1268, 0]
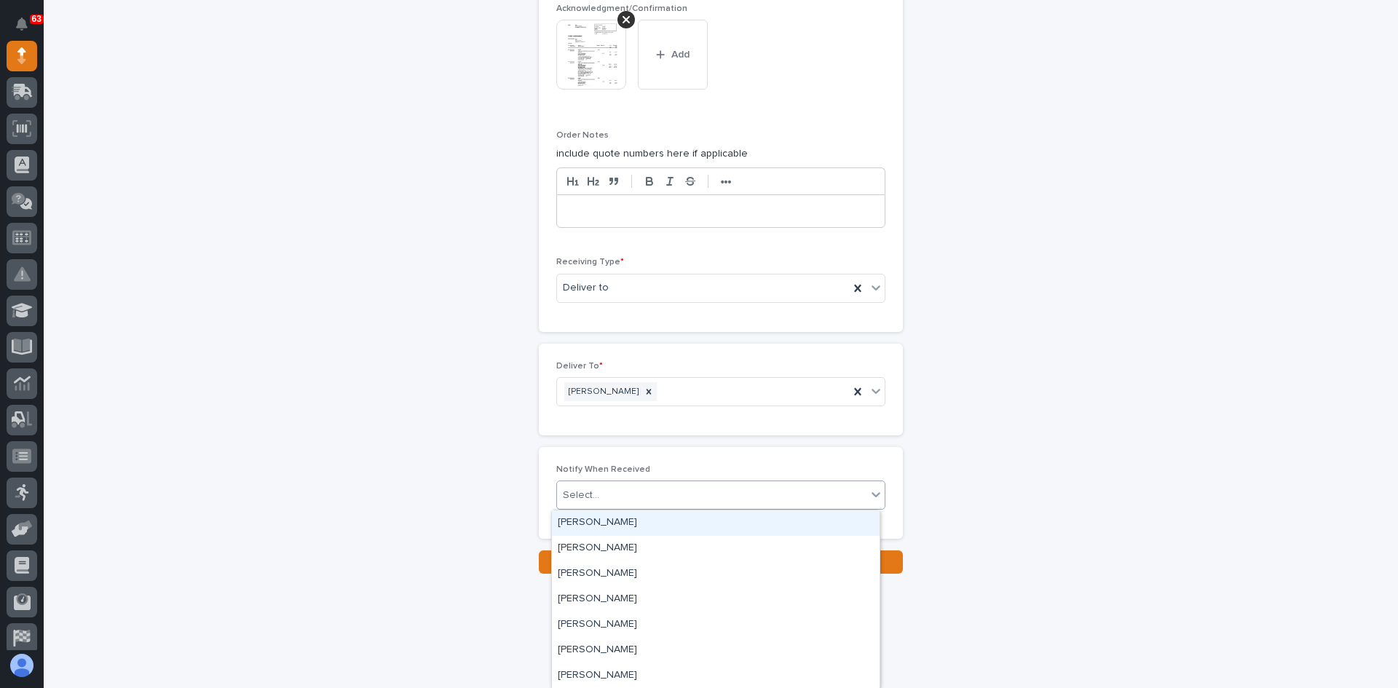
click at [590, 494] on div "Select..." at bounding box center [581, 495] width 36 height 15
type input "***"
click at [600, 547] on div "[PERSON_NAME]" at bounding box center [716, 548] width 328 height 25
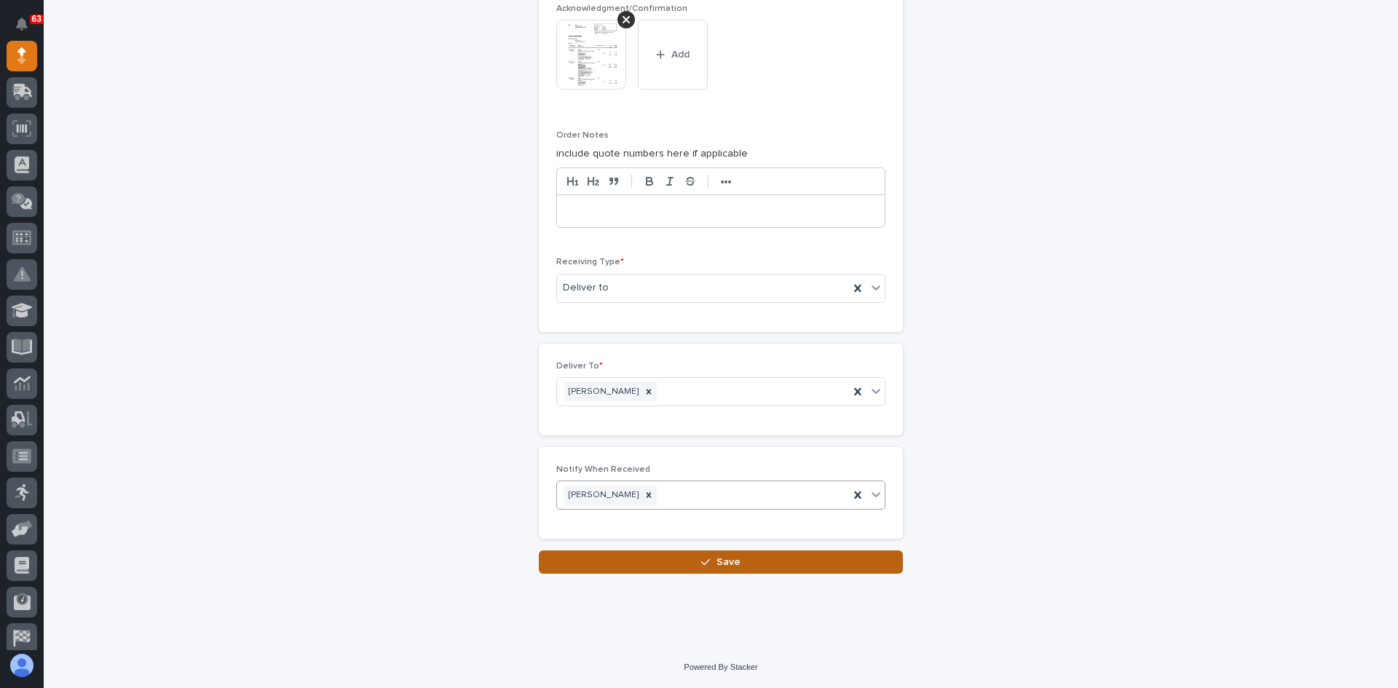
click at [716, 562] on span "Save" at bounding box center [728, 561] width 24 height 13
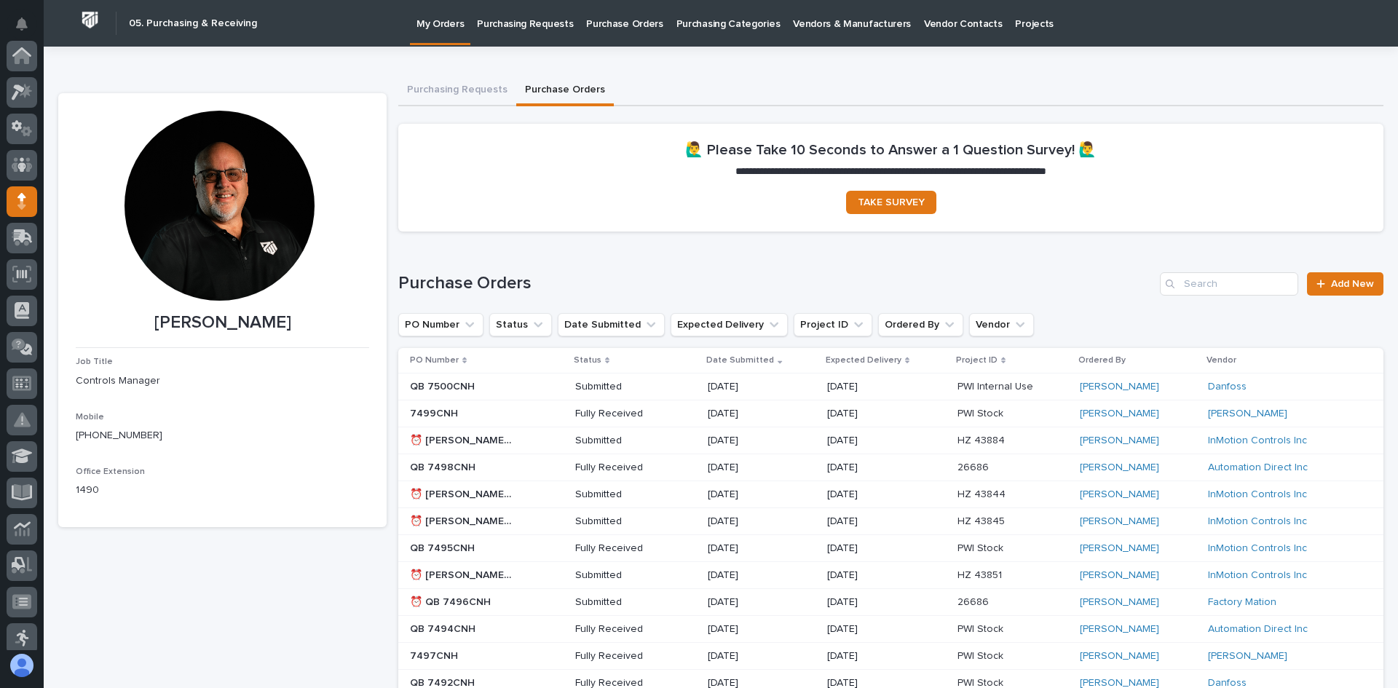
scroll to position [146, 0]
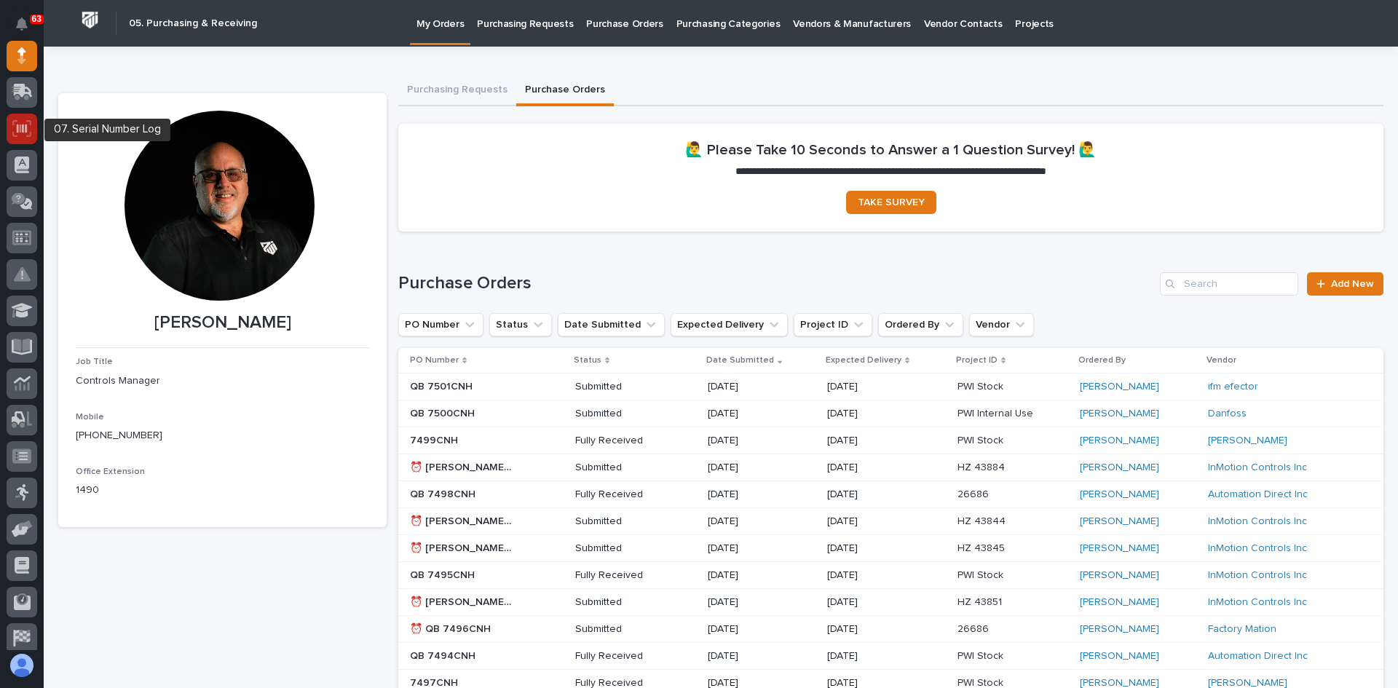
click at [18, 131] on icon at bounding box center [22, 128] width 10 height 9
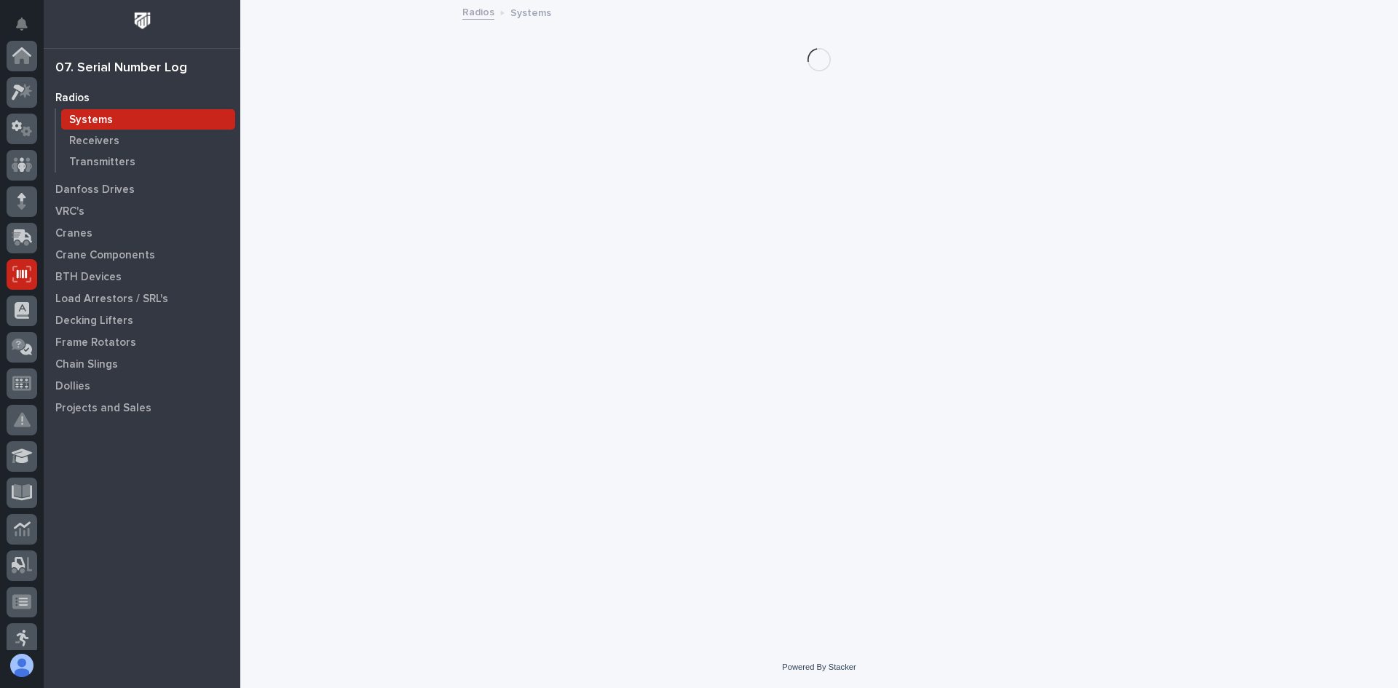
scroll to position [218, 0]
